Goal: Information Seeking & Learning: Learn about a topic

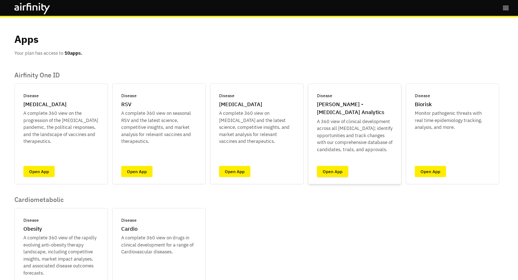
click at [337, 174] on link "Open App" at bounding box center [332, 171] width 31 height 11
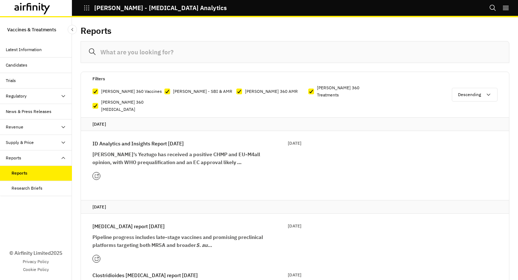
click at [275, 53] on input at bounding box center [295, 52] width 428 height 22
click at [35, 189] on div "Research Briefs" at bounding box center [27, 188] width 31 height 6
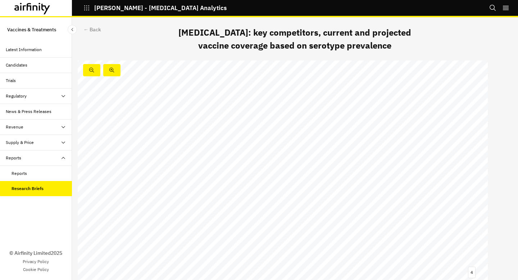
scroll to position [709, 0]
click at [39, 189] on div "Research Briefs" at bounding box center [28, 188] width 32 height 6
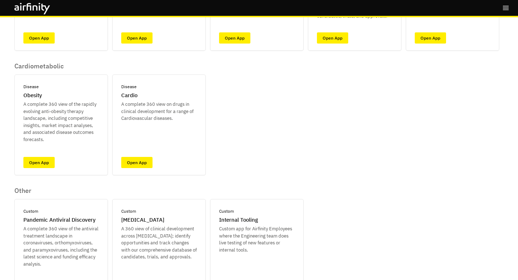
scroll to position [179, 0]
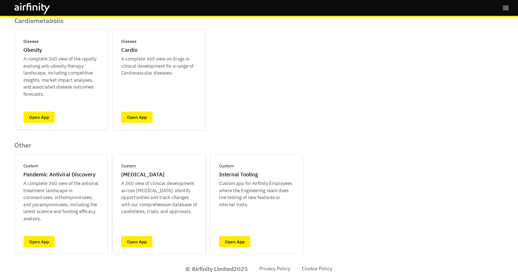
click at [138, 233] on div "Custom [MEDICAL_DATA] A 360 view of clinical development across [MEDICAL_DATA];…" at bounding box center [158, 203] width 93 height 101
click at [145, 243] on link "Open App" at bounding box center [136, 241] width 31 height 11
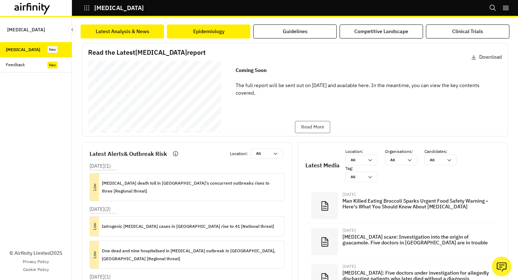
click at [233, 32] on button "Epidemiology" at bounding box center [208, 31] width 83 height 14
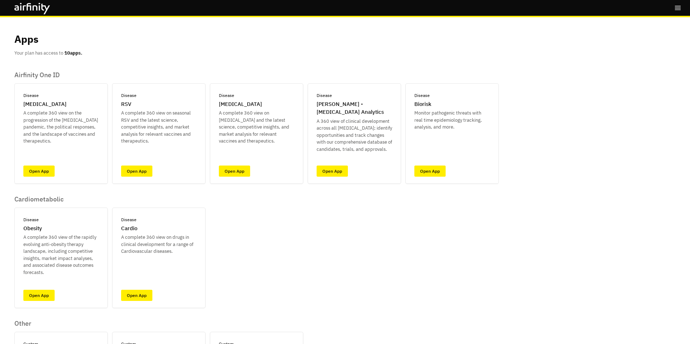
scroll to position [114, 0]
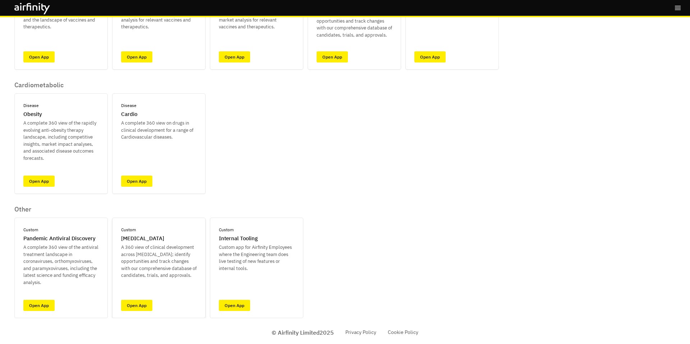
click at [144, 312] on div "Custom Botulism A 360 view of clinical development across Botulism; identify op…" at bounding box center [158, 268] width 93 height 101
click at [141, 308] on link "Open App" at bounding box center [136, 305] width 31 height 11
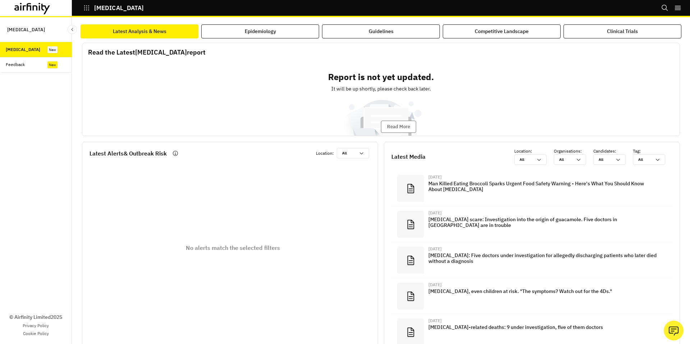
click at [46, 9] on icon at bounding box center [32, 9] width 36 height 12
